Goal: Transaction & Acquisition: Book appointment/travel/reservation

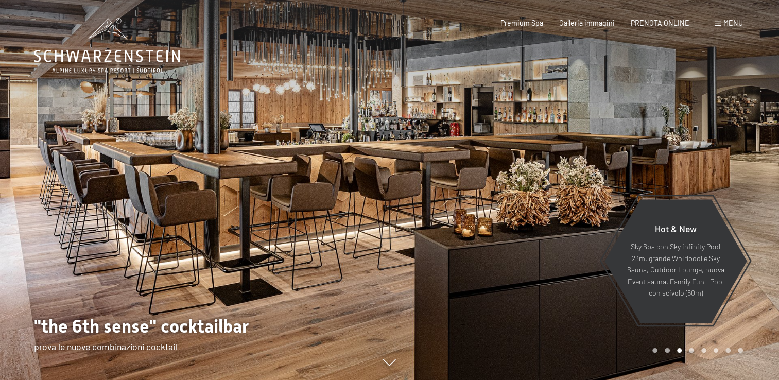
click at [717, 26] on span at bounding box center [718, 24] width 6 height 5
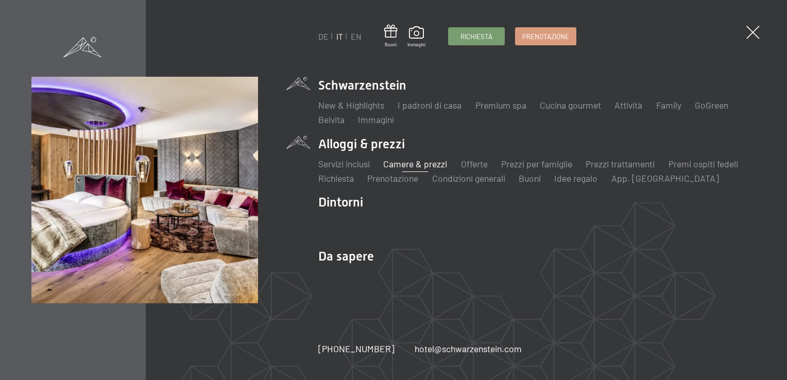
click at [408, 165] on link "Camere & prezzi" at bounding box center [415, 163] width 64 height 11
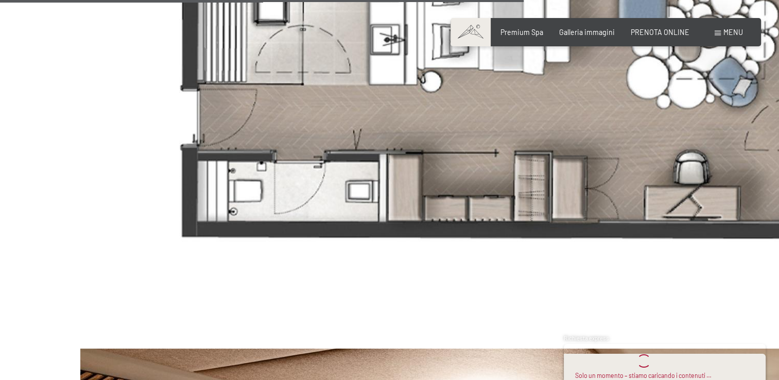
scroll to position [4215, 0]
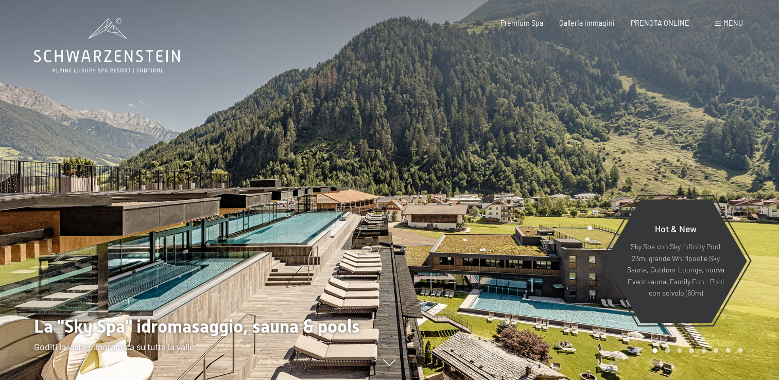
click at [718, 27] on div "Menu" at bounding box center [729, 23] width 28 height 10
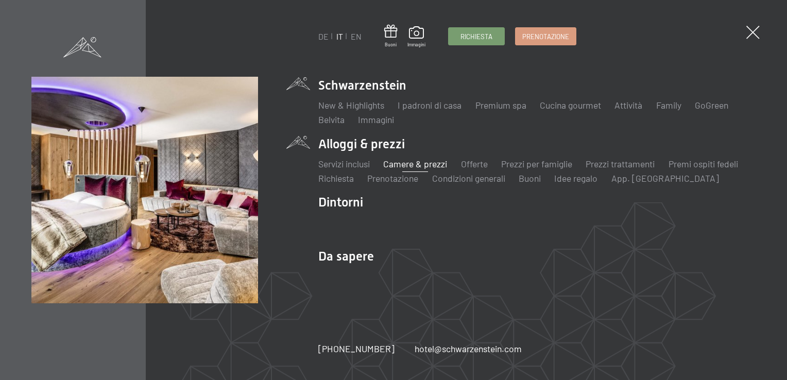
click at [408, 164] on link "Camere & prezzi" at bounding box center [415, 163] width 64 height 11
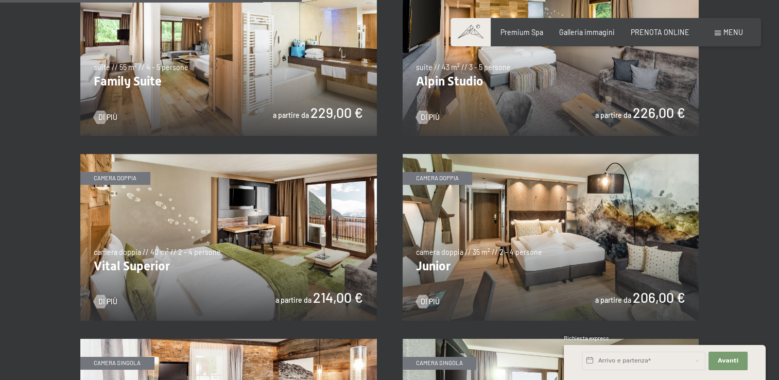
scroll to position [1188, 0]
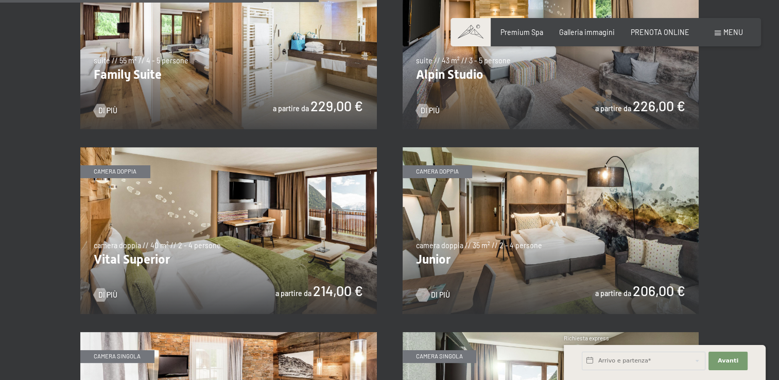
click at [436, 294] on span "Di più" at bounding box center [440, 295] width 19 height 10
click at [105, 293] on div at bounding box center [101, 294] width 8 height 13
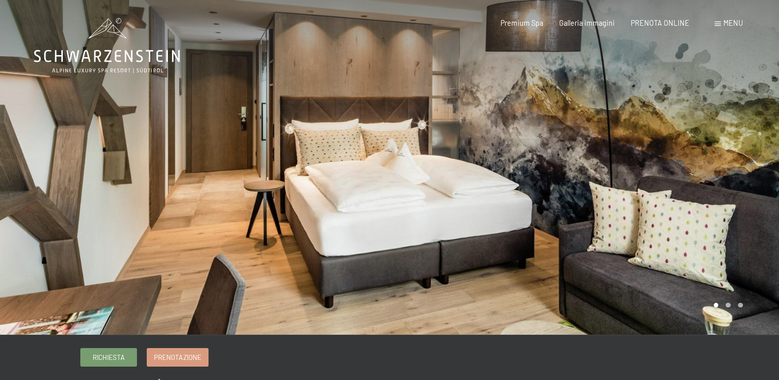
click at [745, 262] on div at bounding box center [585, 167] width 390 height 335
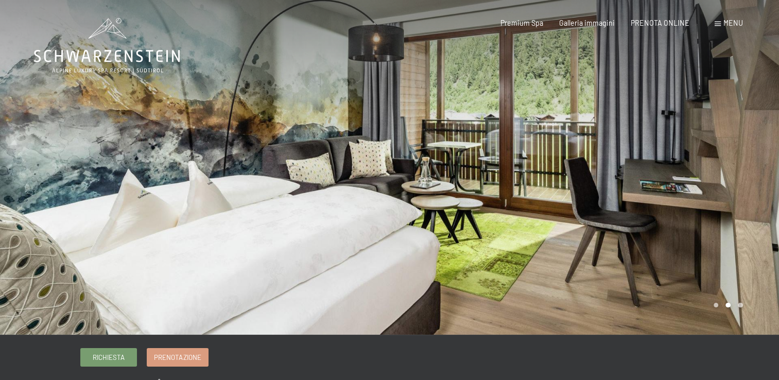
click at [745, 262] on div at bounding box center [585, 167] width 390 height 335
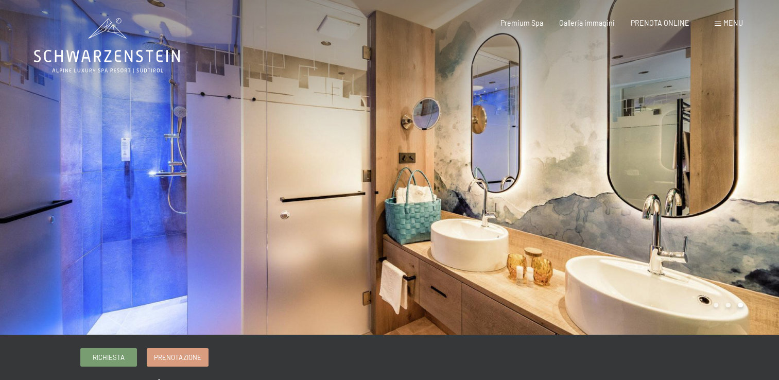
click at [745, 262] on div at bounding box center [585, 167] width 390 height 335
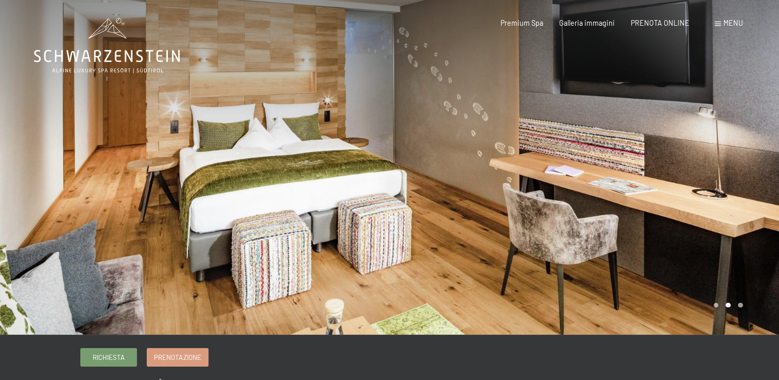
click at [730, 232] on div at bounding box center [585, 167] width 390 height 335
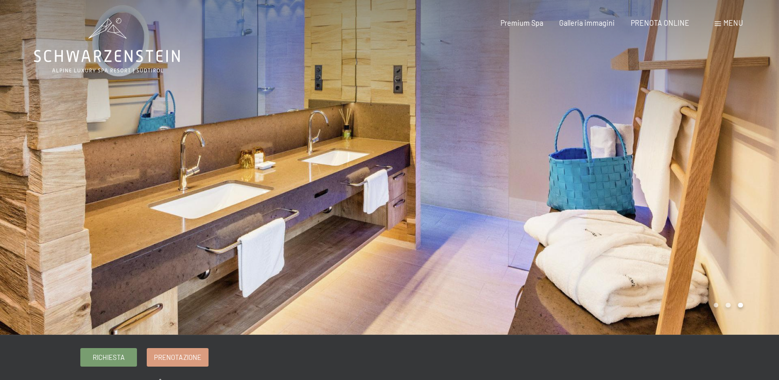
click at [733, 231] on div at bounding box center [585, 167] width 390 height 335
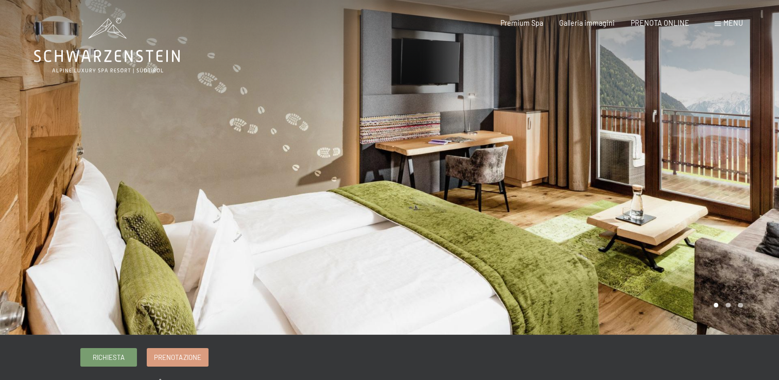
click at [733, 231] on div at bounding box center [585, 167] width 390 height 335
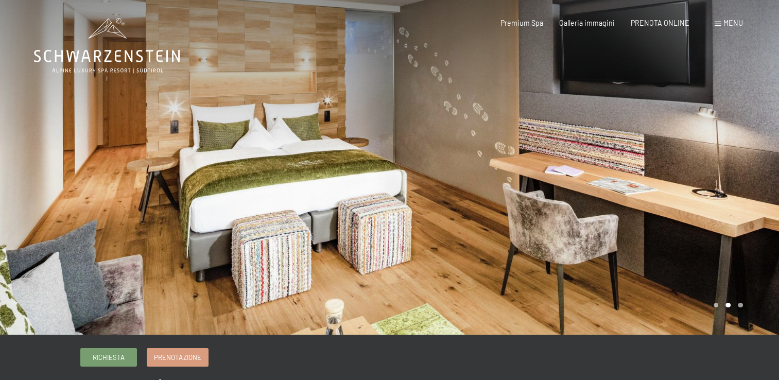
click at [733, 231] on div at bounding box center [585, 167] width 390 height 335
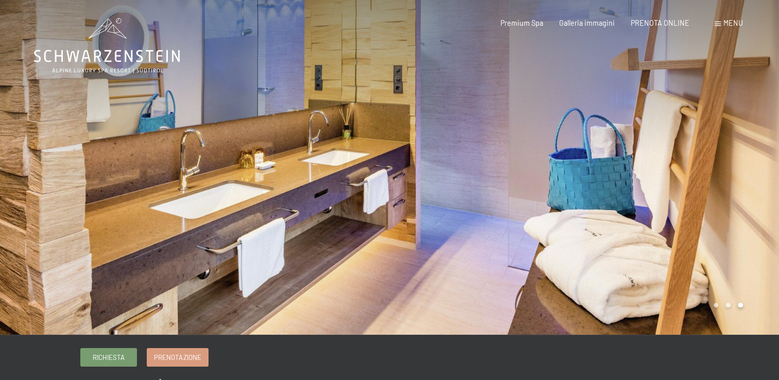
click at [733, 231] on div at bounding box center [585, 167] width 390 height 335
